Goal: Use online tool/utility

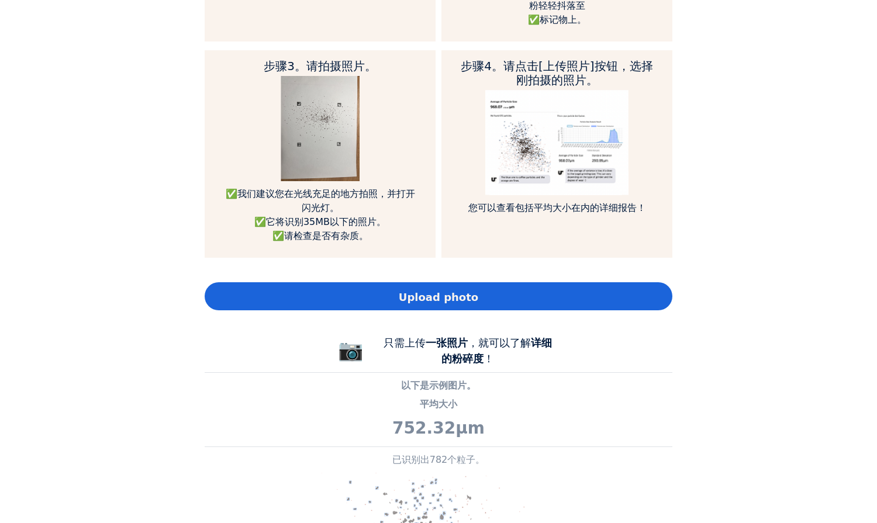
scroll to position [877, 0]
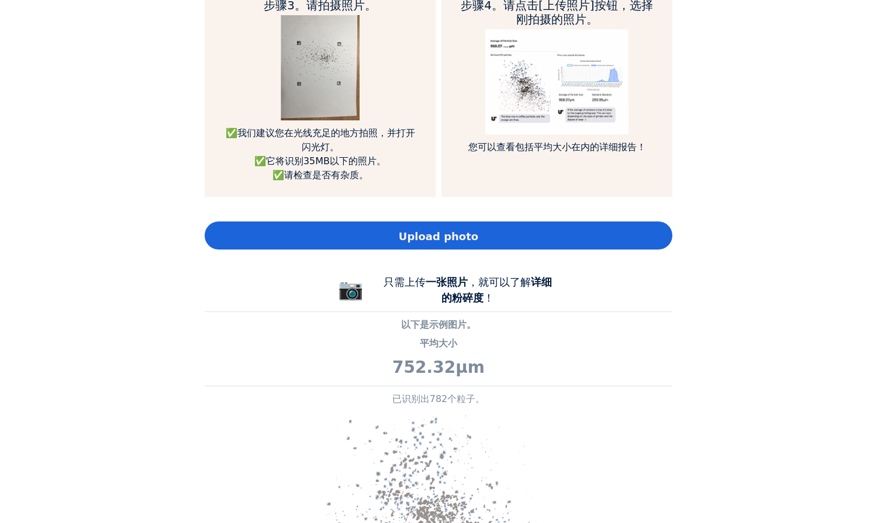
click at [495, 237] on div "Upload photo" at bounding box center [439, 236] width 468 height 28
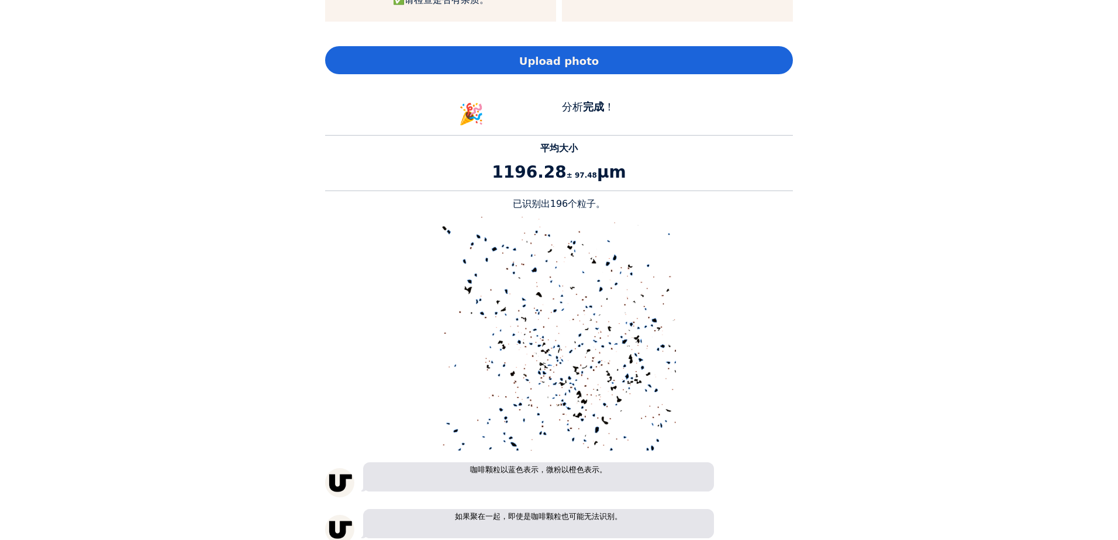
scroll to position [0, 0]
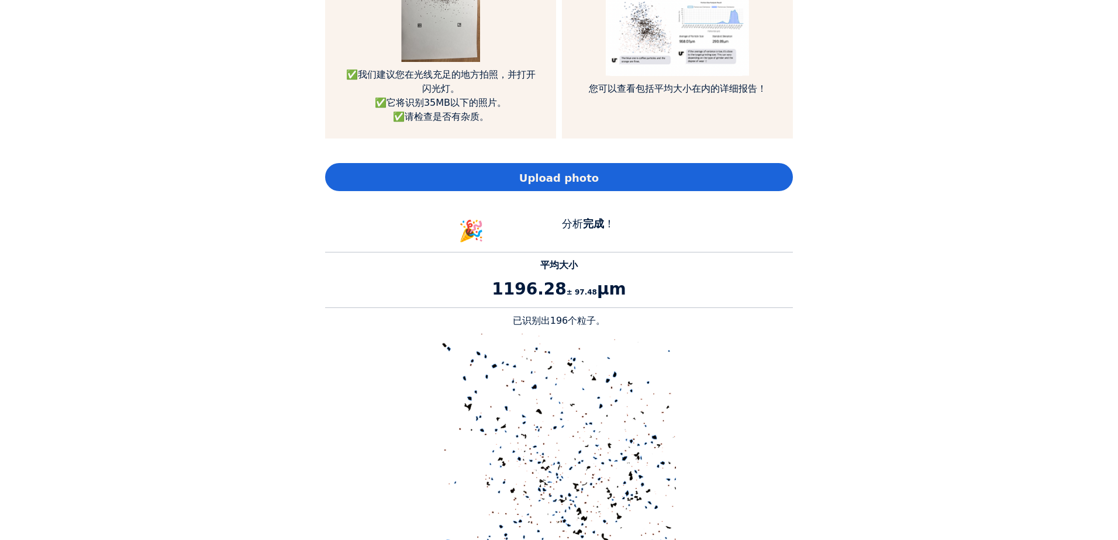
click at [557, 190] on div "Upload photo" at bounding box center [559, 177] width 468 height 28
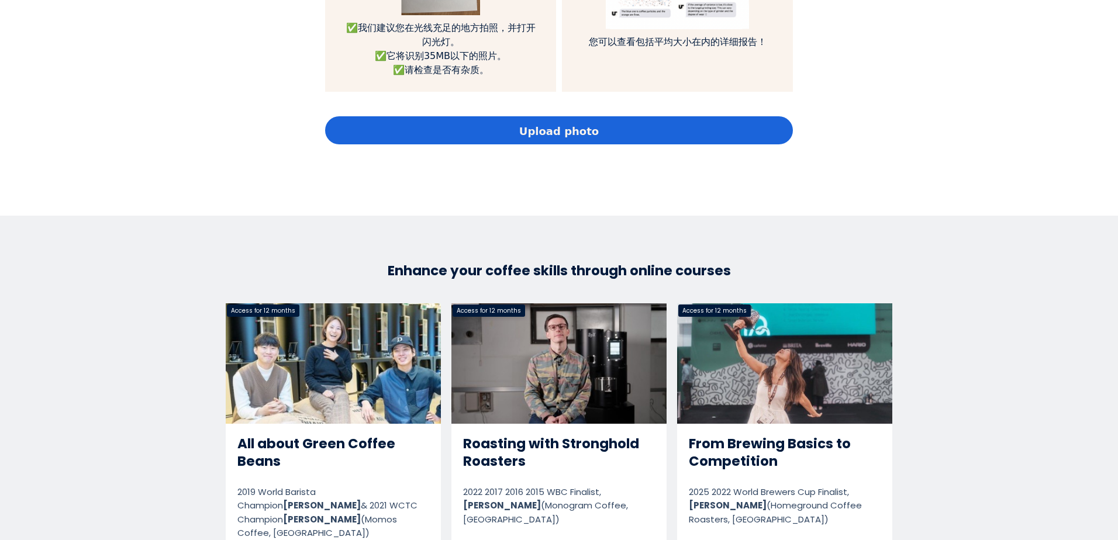
click at [500, 127] on div "Upload photo" at bounding box center [559, 130] width 468 height 28
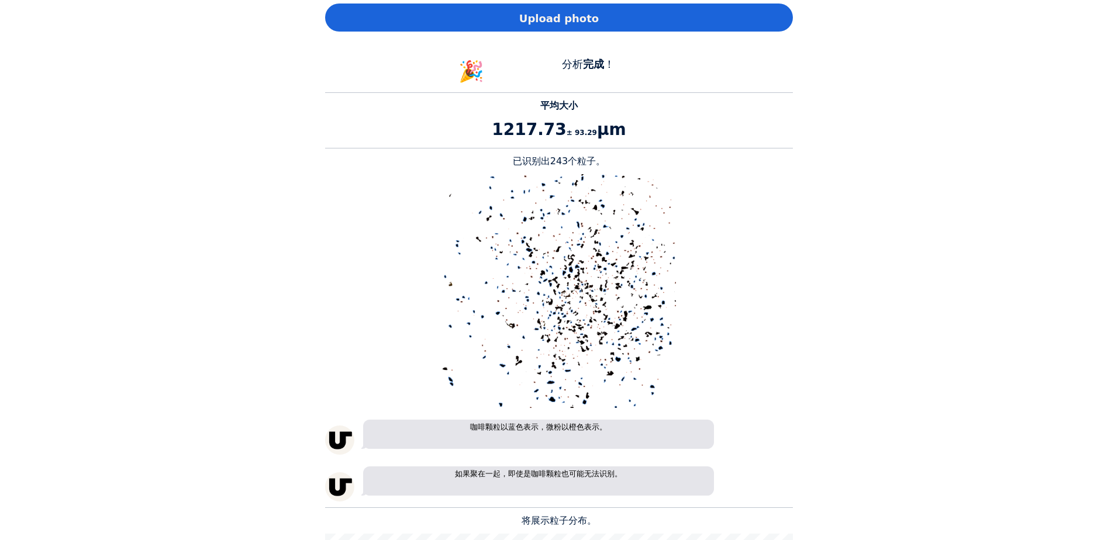
scroll to position [1100, 0]
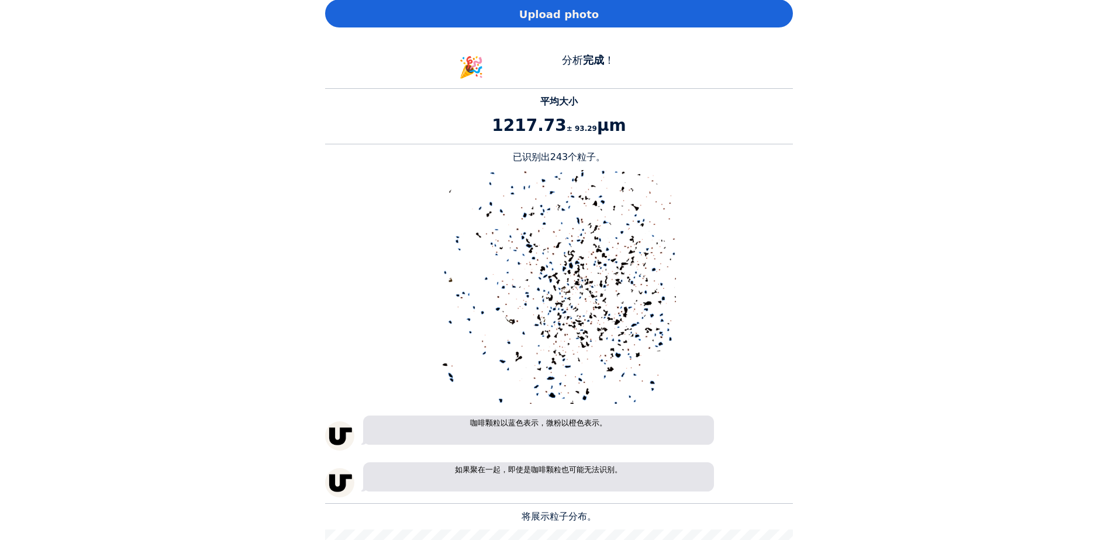
click at [599, 17] on div "Upload photo" at bounding box center [559, 13] width 468 height 28
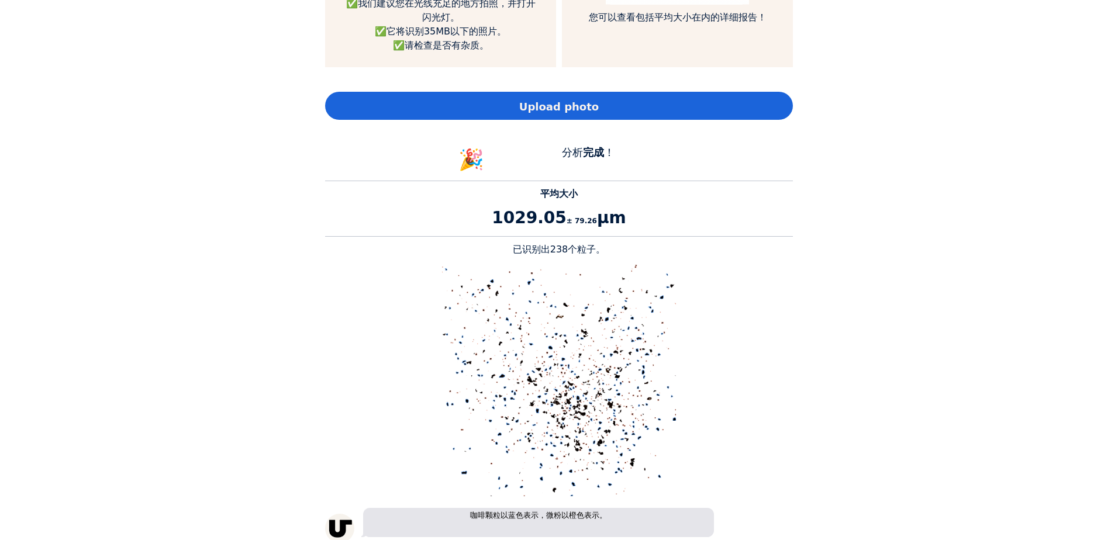
scroll to position [983, 0]
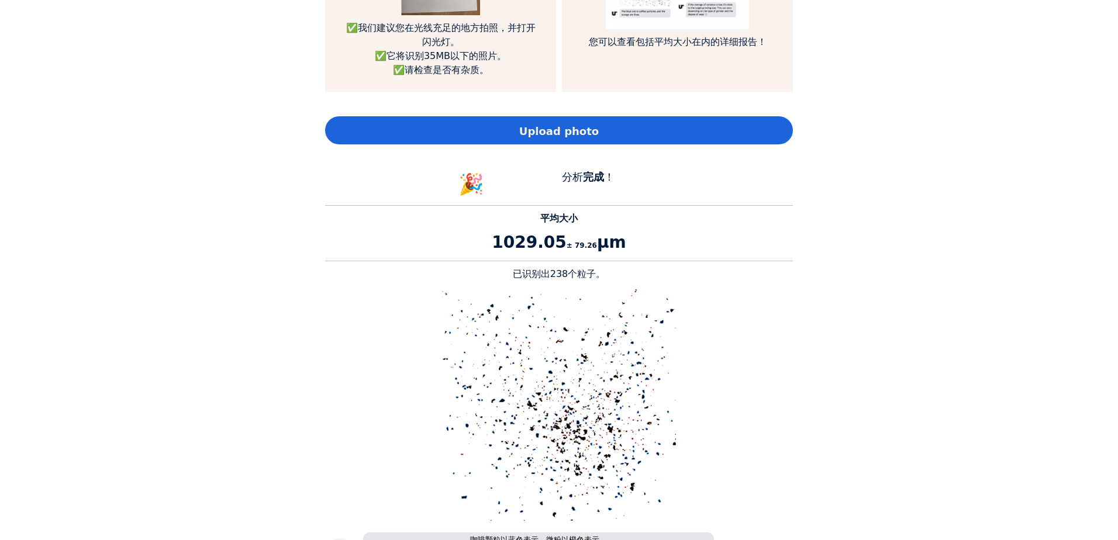
click at [541, 119] on div "Upload photo" at bounding box center [559, 130] width 468 height 28
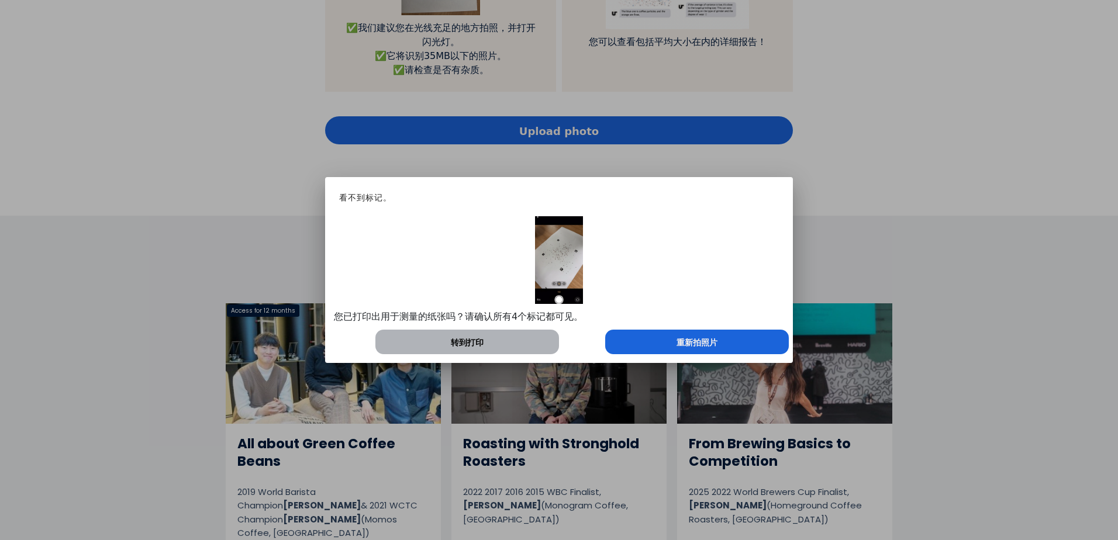
click at [665, 346] on div "重新拍照片" at bounding box center [697, 342] width 184 height 25
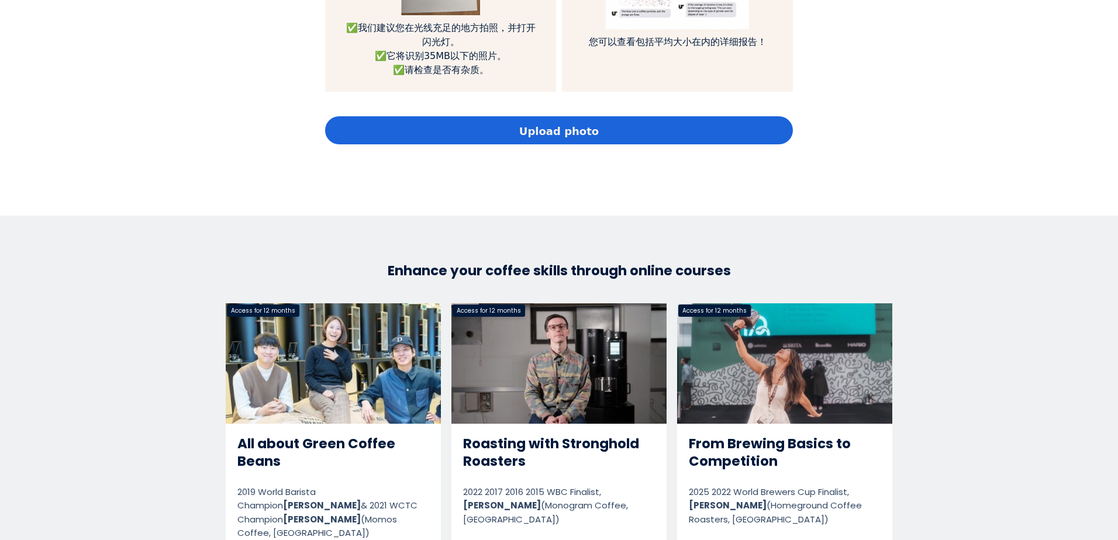
click at [578, 135] on span "Upload photo" at bounding box center [559, 131] width 80 height 16
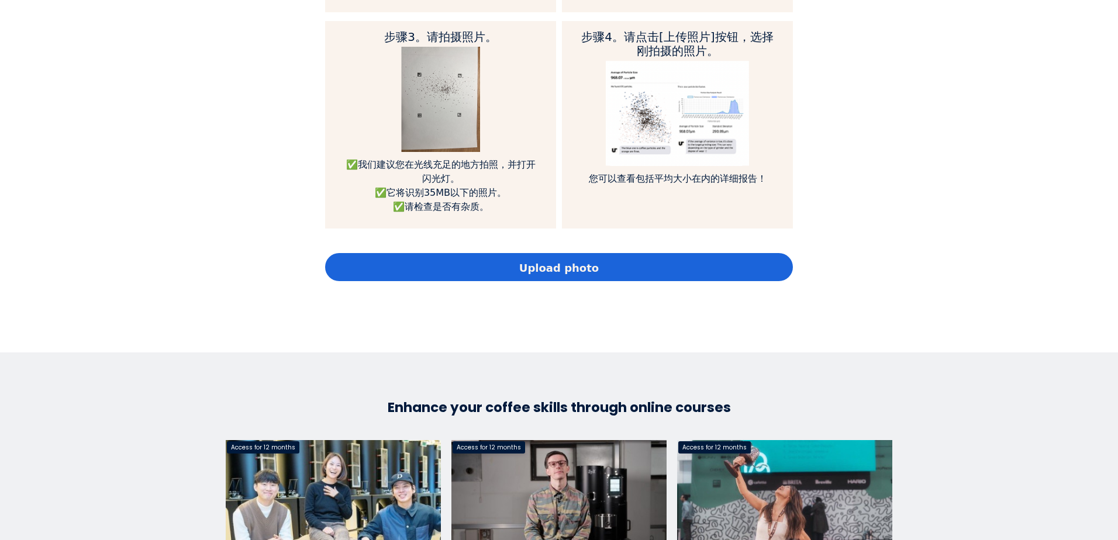
scroll to position [807, 0]
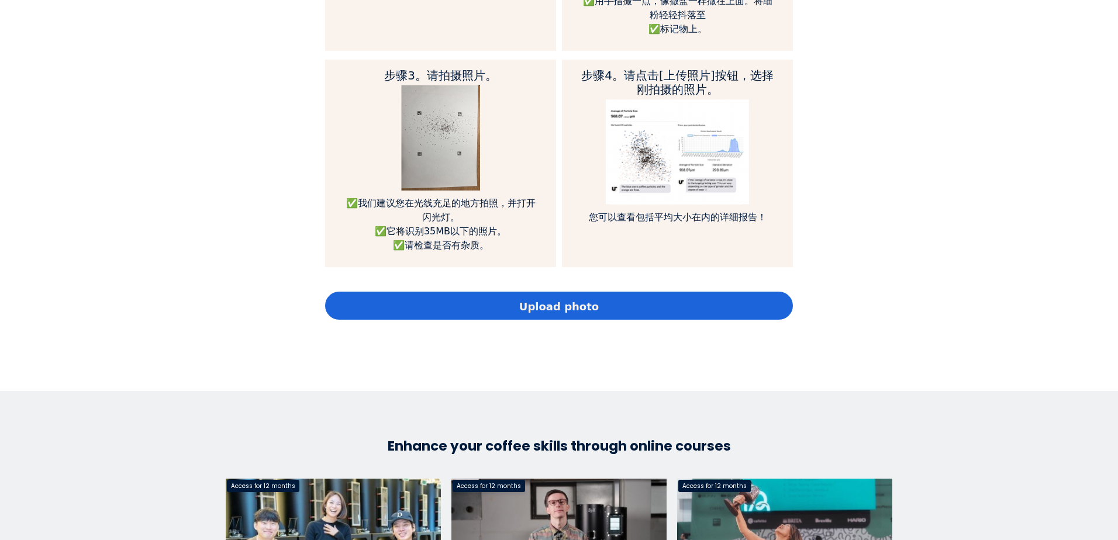
click at [525, 310] on span "Upload photo" at bounding box center [559, 307] width 80 height 16
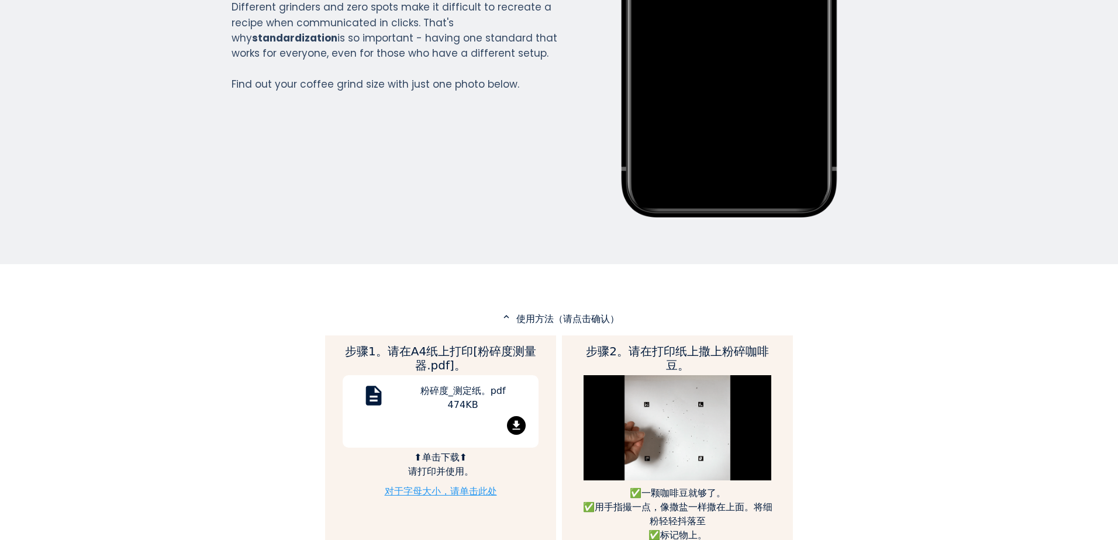
scroll to position [164, 0]
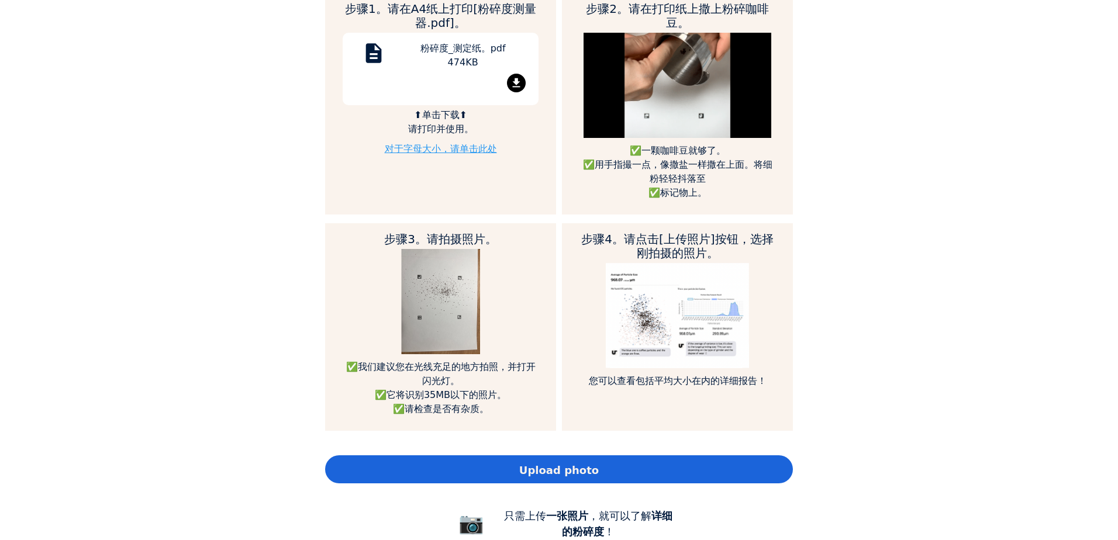
scroll to position [936, 0]
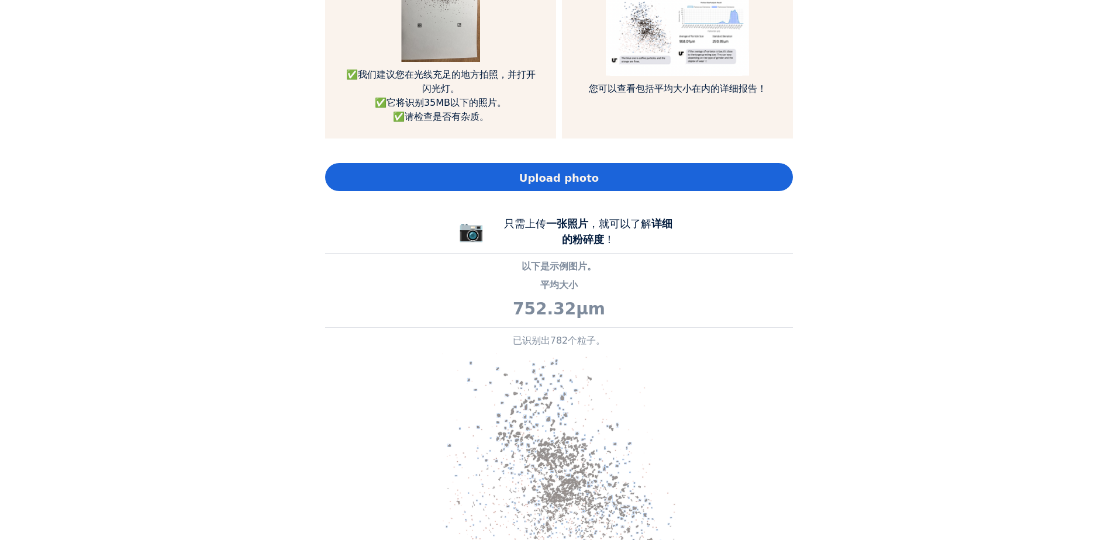
click at [518, 170] on div "Upload photo" at bounding box center [559, 177] width 468 height 28
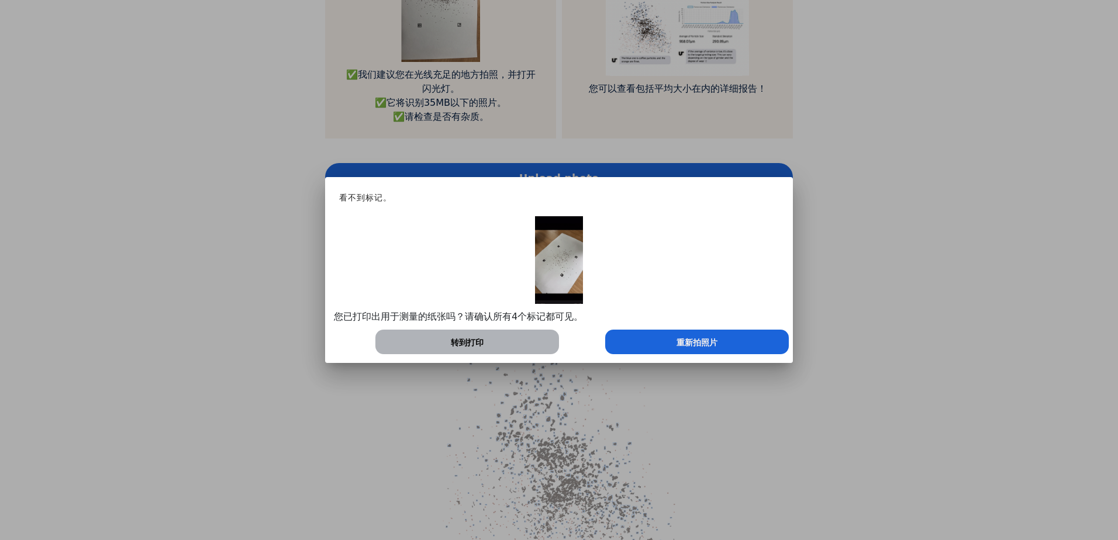
scroll to position [583597, 584438]
click at [480, 386] on div at bounding box center [559, 270] width 1118 height 540
